Goal: Communication & Community: Answer question/provide support

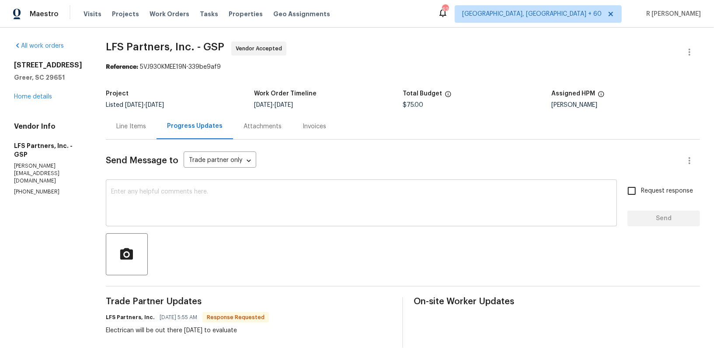
click at [275, 212] on textarea at bounding box center [361, 204] width 501 height 31
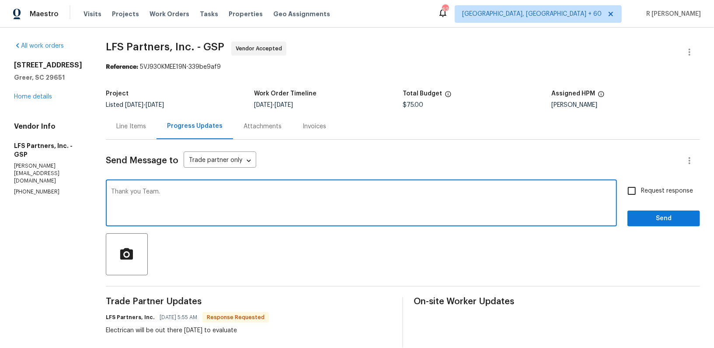
type textarea "Thank you Team."
click at [657, 190] on span "Request response" at bounding box center [667, 190] width 52 height 9
click at [641, 190] on input "Request response" at bounding box center [632, 191] width 18 height 18
checkbox input "true"
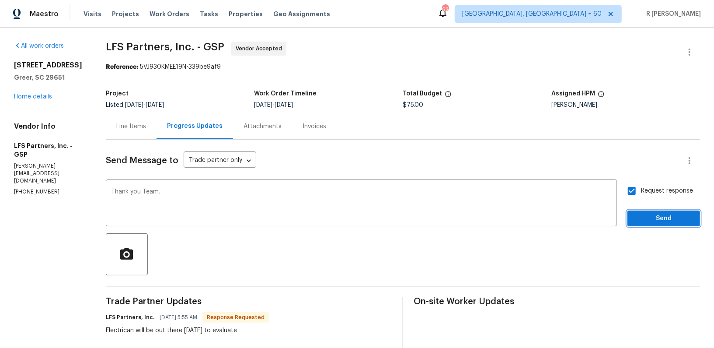
click at [650, 224] on button "Send" at bounding box center [664, 218] width 73 height 16
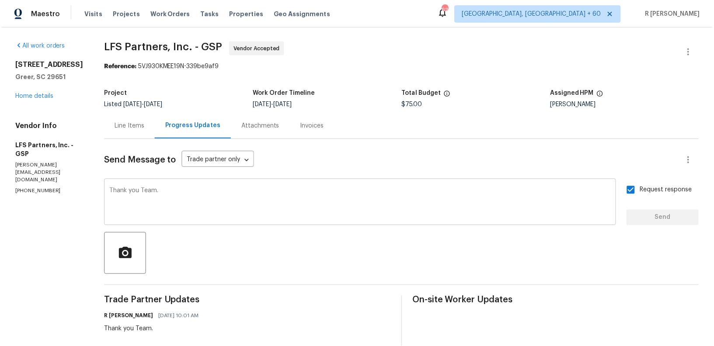
scroll to position [140, 0]
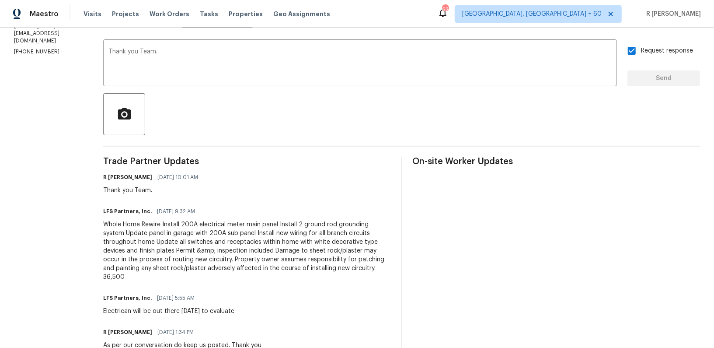
click at [234, 234] on div "Whole Home Rewire Install 200A electrical meter main panel Install 2 ground rod…" at bounding box center [247, 250] width 288 height 61
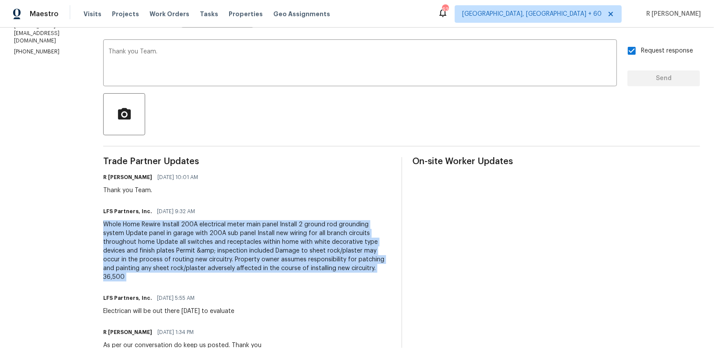
click at [234, 234] on div "Whole Home Rewire Install 200A electrical meter main panel Install 2 ground rod…" at bounding box center [247, 250] width 288 height 61
copy div "Whole Home Rewire Install 200A electrical meter main panel Install 2 ground rod…"
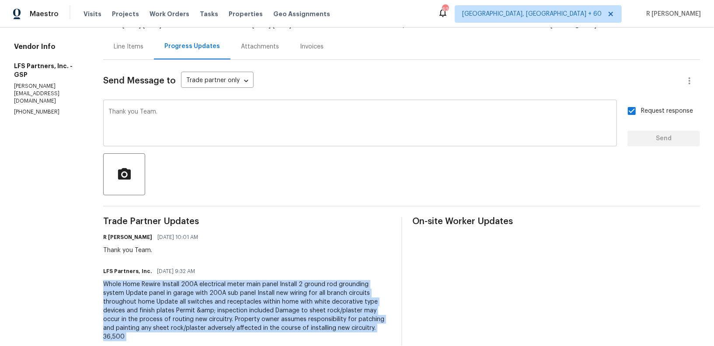
scroll to position [0, 0]
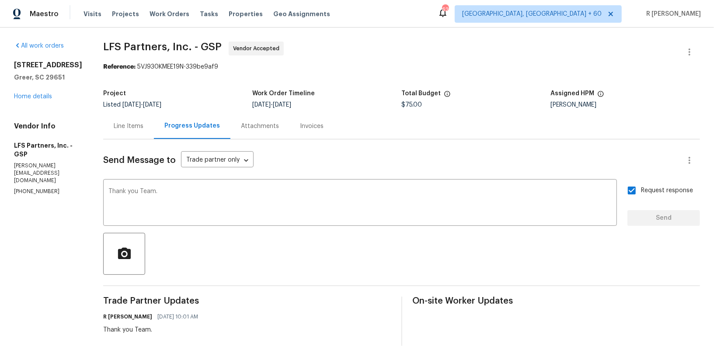
click at [109, 131] on div "Line Items" at bounding box center [128, 126] width 51 height 26
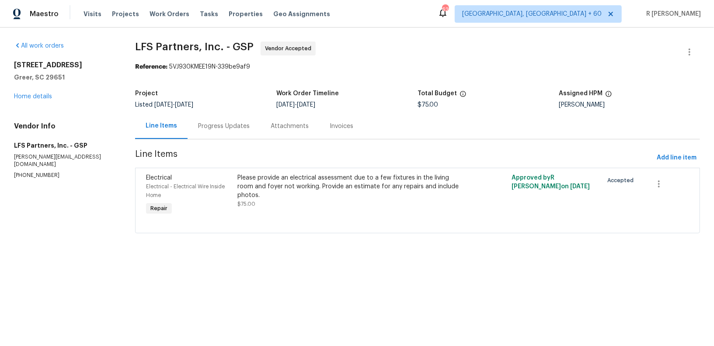
click at [289, 195] on div "Please provide an electrical assessment due to a few fixtures in the living roo…" at bounding box center [350, 187] width 224 height 26
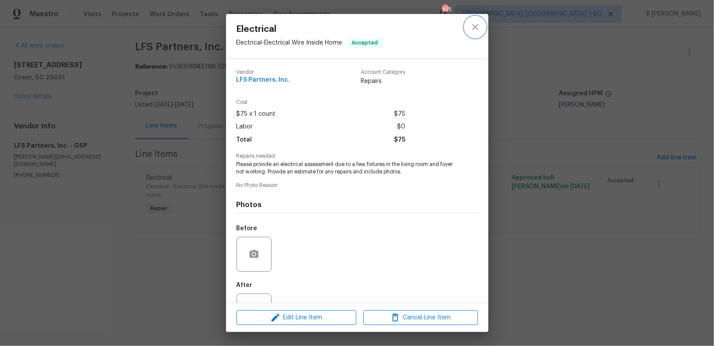
click at [477, 28] on icon "close" at bounding box center [475, 27] width 6 height 6
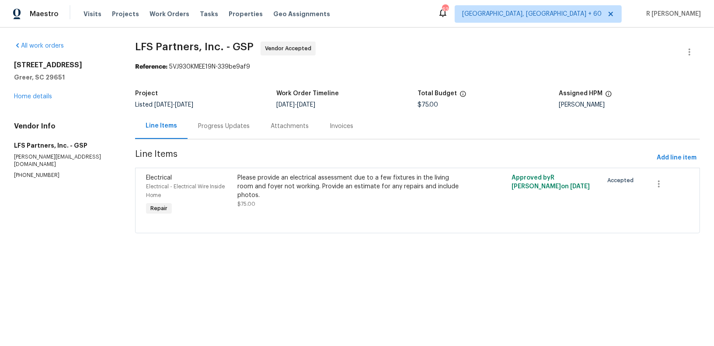
click at [219, 124] on div "Progress Updates" at bounding box center [224, 126] width 52 height 9
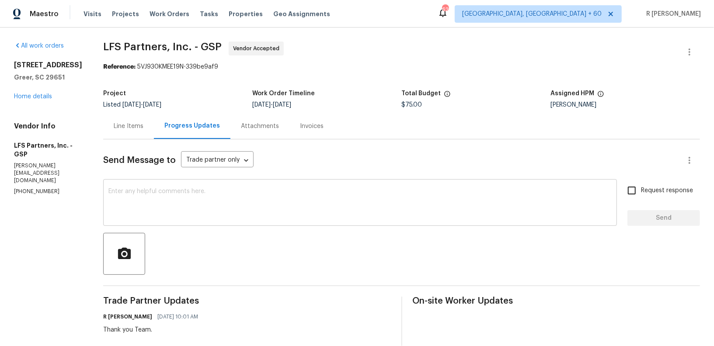
click at [273, 213] on textarea at bounding box center [359, 204] width 503 height 31
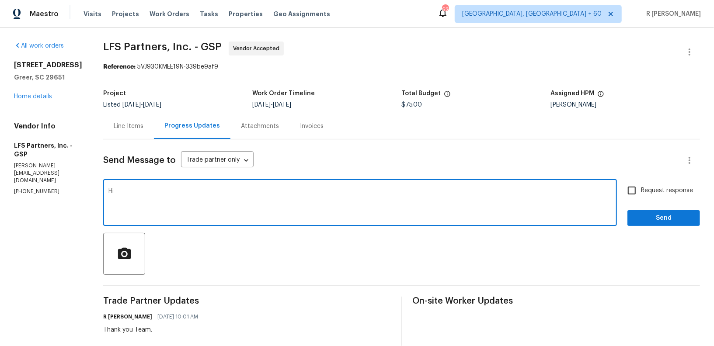
type textarea "H"
type textarea "Kindly"
drag, startPoint x: 120, startPoint y: 122, endPoint x: 134, endPoint y: 125, distance: 14.6
click at [134, 125] on div "Line Items" at bounding box center [129, 126] width 30 height 9
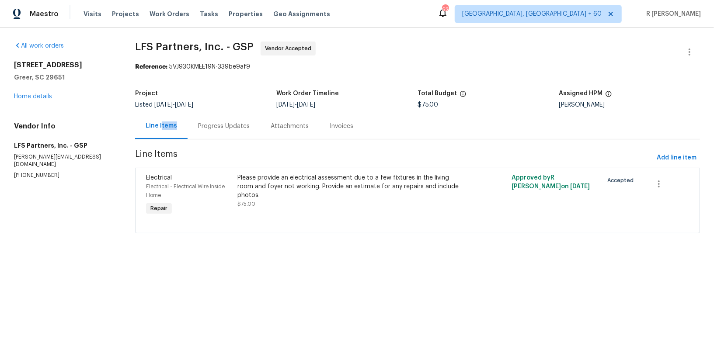
click at [320, 168] on div "Electrical Electrical - Electrical Wire Inside Home Repair Please provide an el…" at bounding box center [417, 201] width 565 height 66
click at [303, 178] on div "Please provide an electrical assessment due to a few fixtures in the living roo…" at bounding box center [350, 187] width 224 height 26
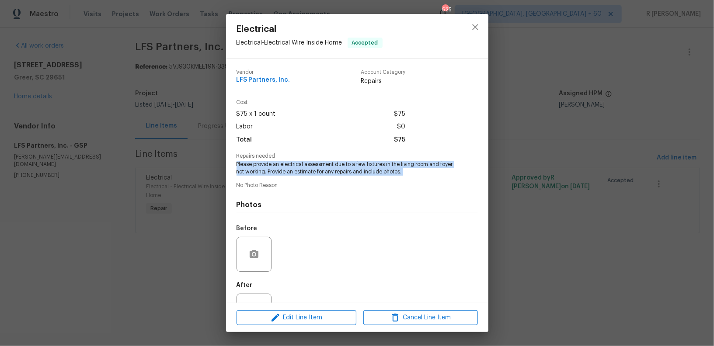
click at [303, 178] on div "Vendor LFS Partners, Inc. Account Category Repairs Cost $75 x 1 count $75 Labor…" at bounding box center [357, 199] width 241 height 272
click at [474, 21] on button "close" at bounding box center [475, 27] width 21 height 21
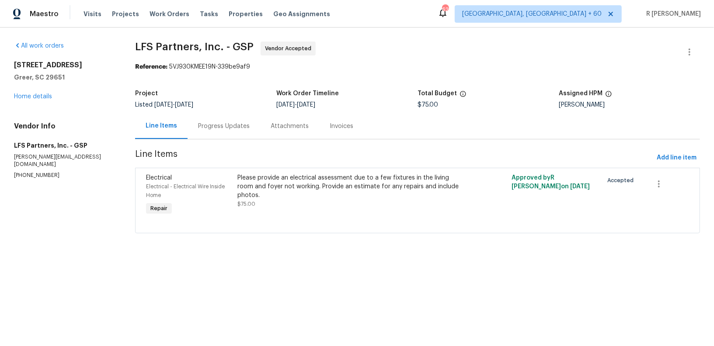
click at [211, 134] on div "Progress Updates" at bounding box center [224, 126] width 73 height 26
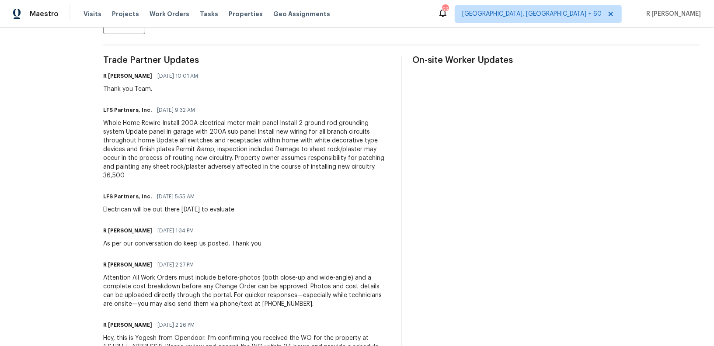
scroll to position [256, 0]
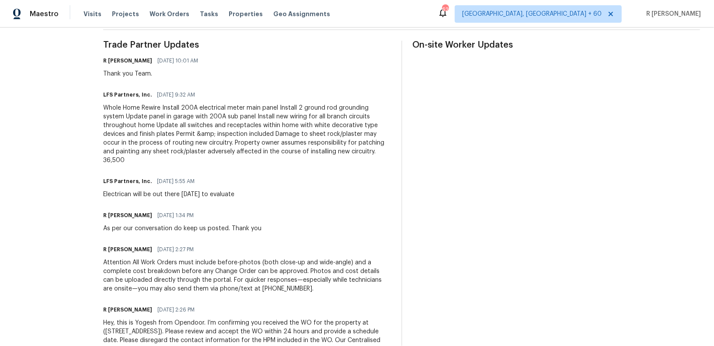
click at [259, 138] on div "Whole Home Rewire Install 200A electrical meter main panel Install 2 ground rod…" at bounding box center [247, 134] width 288 height 61
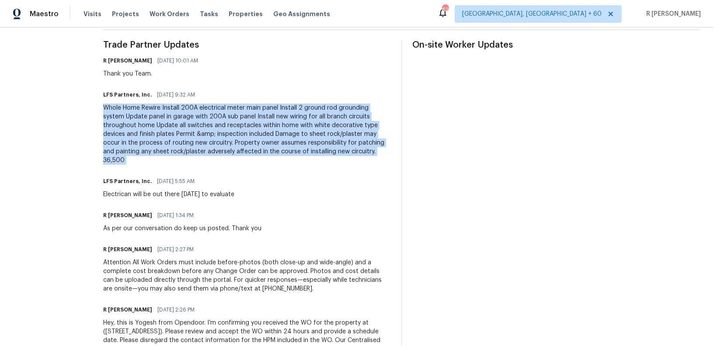
click at [259, 138] on div "Whole Home Rewire Install 200A electrical meter main panel Install 2 ground rod…" at bounding box center [247, 134] width 288 height 61
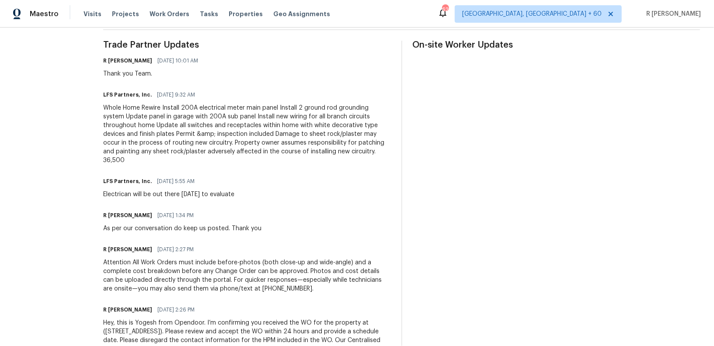
click at [381, 164] on div "Trade Partner Updates R [PERSON_NAME] [DATE] 10:01 AM Thank you Team. LFS Partn…" at bounding box center [247, 203] width 288 height 324
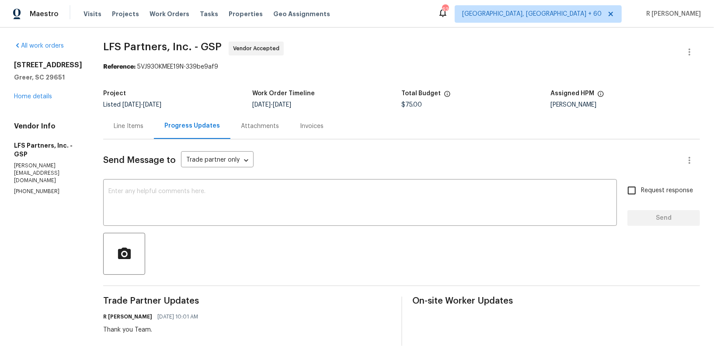
click at [103, 121] on div "Line Items" at bounding box center [128, 126] width 51 height 26
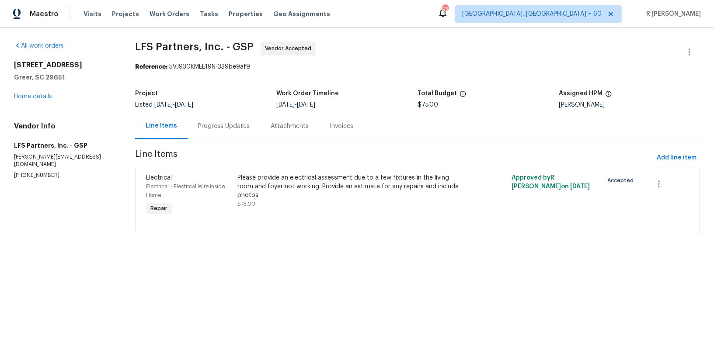
click at [208, 137] on div "Progress Updates" at bounding box center [224, 126] width 73 height 26
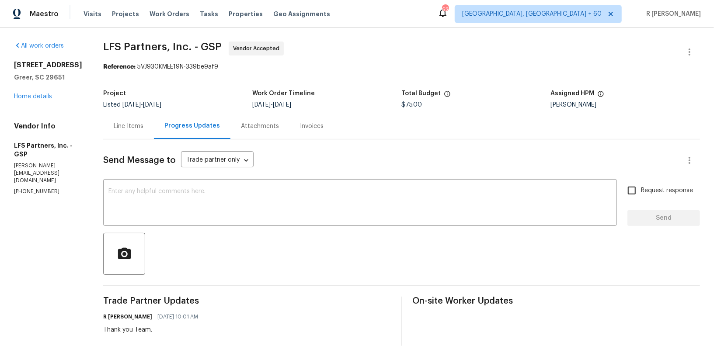
click at [122, 126] on div "Line Items" at bounding box center [129, 126] width 30 height 9
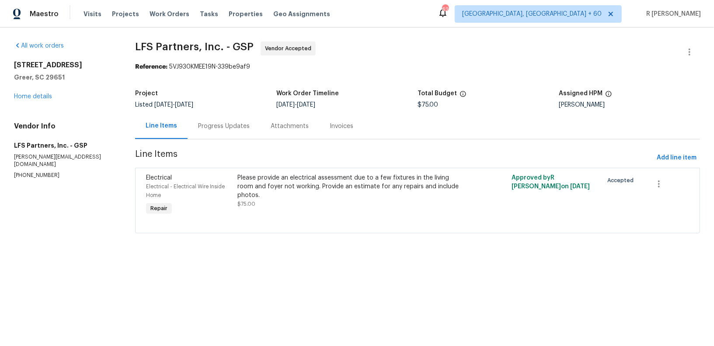
click at [228, 133] on div "Progress Updates" at bounding box center [224, 126] width 73 height 26
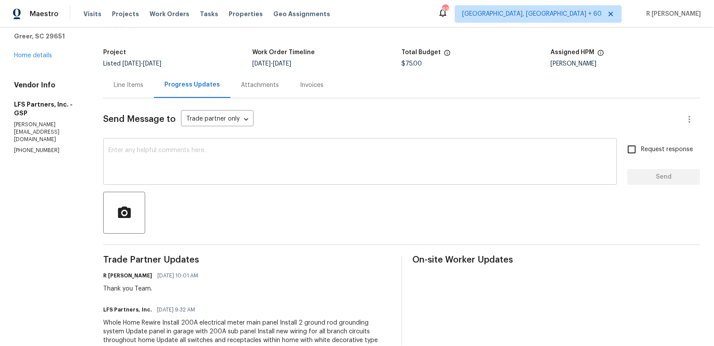
scroll to position [79, 0]
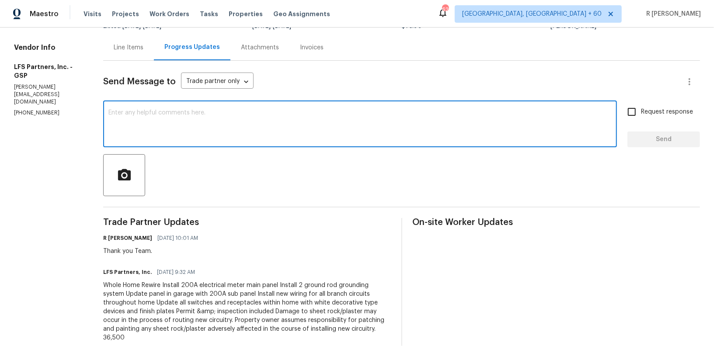
click at [245, 120] on textarea at bounding box center [359, 125] width 503 height 31
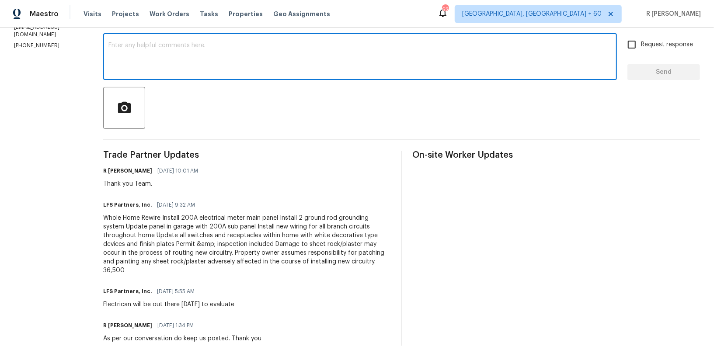
scroll to position [262, 0]
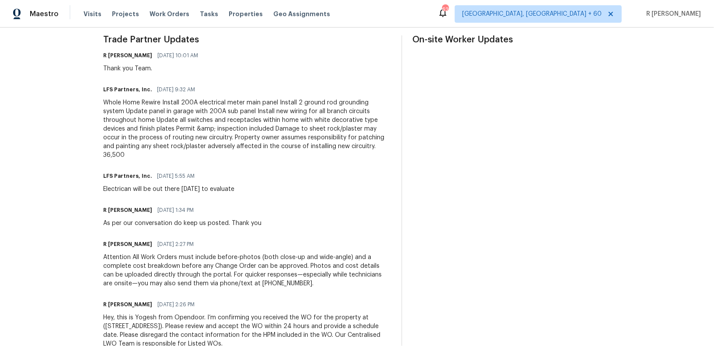
click at [196, 99] on div "Whole Home Rewire Install 200A electrical meter main panel Install 2 ground rod…" at bounding box center [247, 128] width 288 height 61
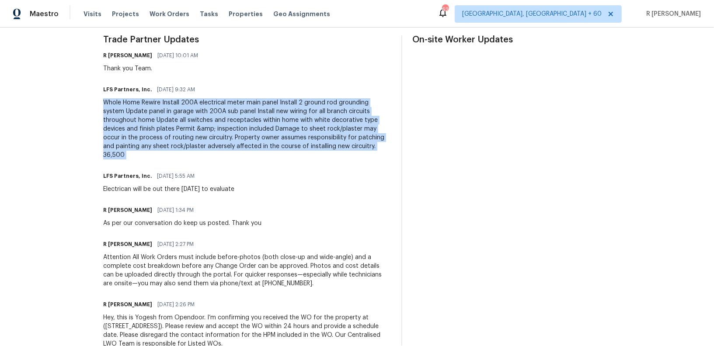
click at [196, 99] on div "Whole Home Rewire Install 200A electrical meter main panel Install 2 ground rod…" at bounding box center [247, 128] width 288 height 61
copy div "Whole Home Rewire Install 200A electrical meter main panel Install 2 ground rod…"
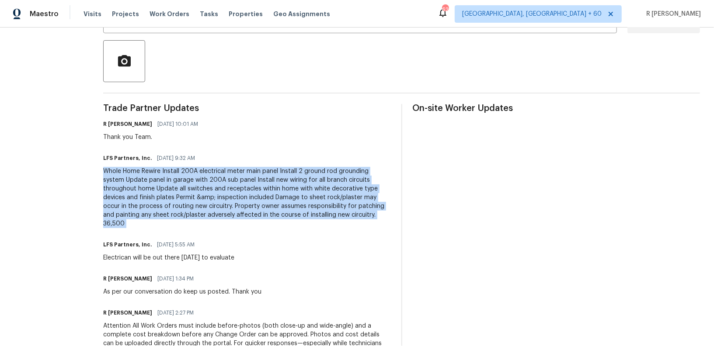
scroll to position [129, 0]
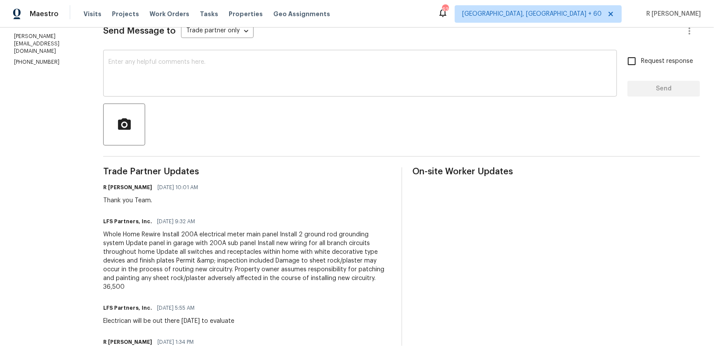
click at [210, 68] on textarea at bounding box center [359, 74] width 503 height 31
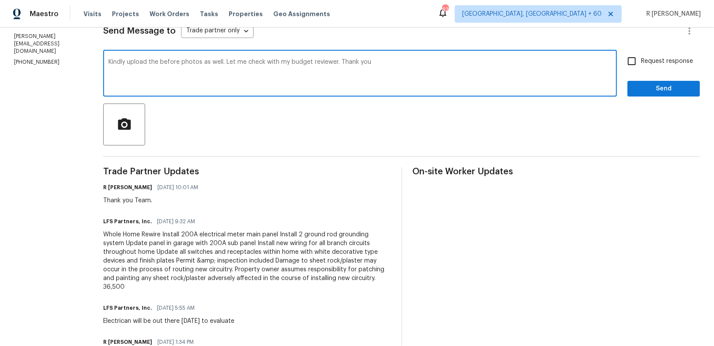
type textarea "Kindly upload the before photos as well. Let me check with my budget reviewer. …"
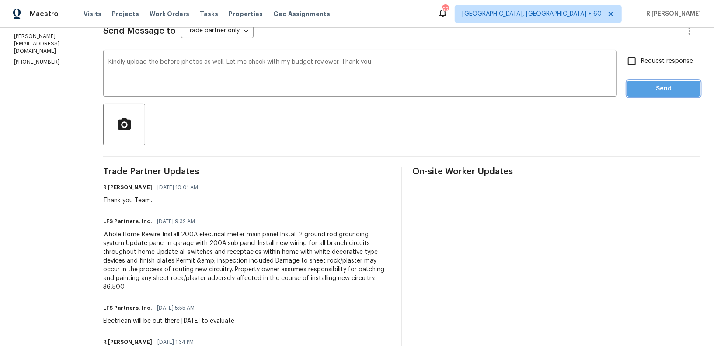
click at [643, 89] on span "Send" at bounding box center [664, 89] width 59 height 11
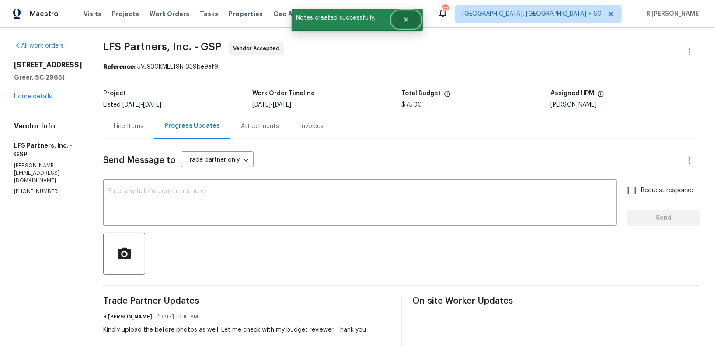
click at [406, 19] on icon "Close" at bounding box center [406, 19] width 4 height 4
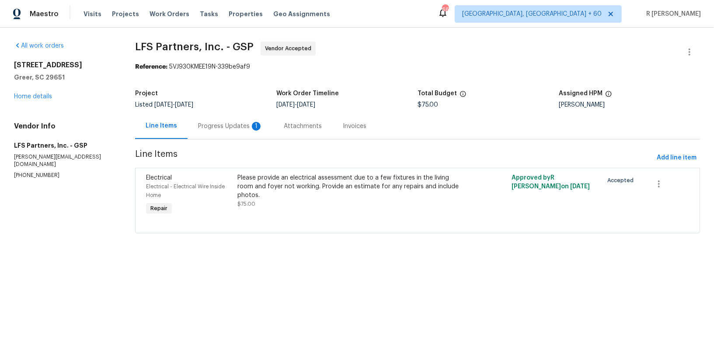
click at [217, 129] on div "Progress Updates 1" at bounding box center [230, 126] width 65 height 9
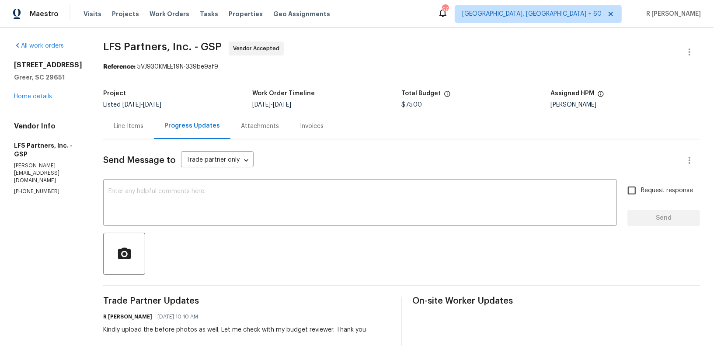
scroll to position [184, 0]
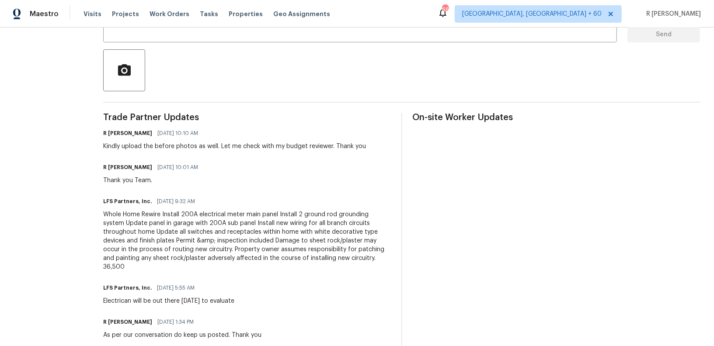
click at [214, 233] on div "Whole Home Rewire Install 200A electrical meter main panel Install 2 ground rod…" at bounding box center [247, 240] width 288 height 61
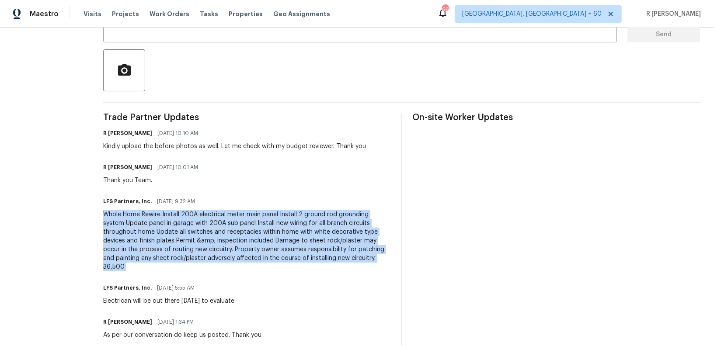
click at [214, 233] on div "Whole Home Rewire Install 200A electrical meter main panel Install 2 ground rod…" at bounding box center [247, 240] width 288 height 61
copy div "Whole Home Rewire Install 200A electrical meter main panel Install 2 ground rod…"
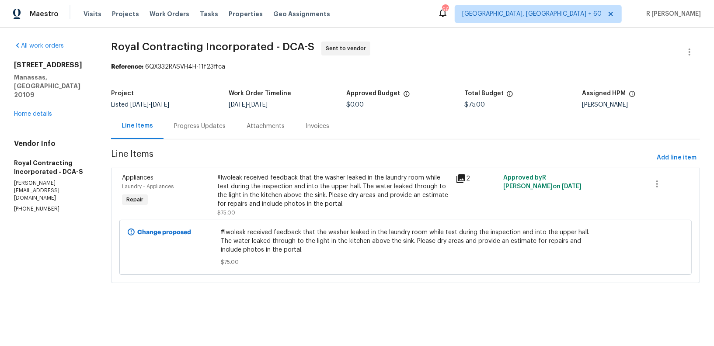
click at [204, 126] on div "Progress Updates" at bounding box center [200, 126] width 52 height 9
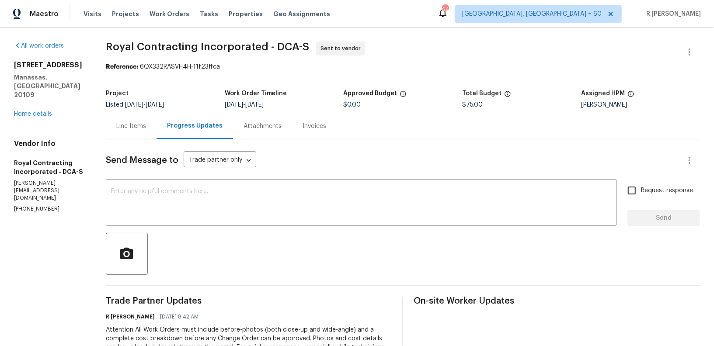
click at [189, 133] on div "Progress Updates" at bounding box center [195, 126] width 77 height 26
click at [24, 206] on p "(540) 892-0416" at bounding box center [49, 209] width 71 height 7
copy p "(540) 892-0416"
